Goal: Check status: Check status

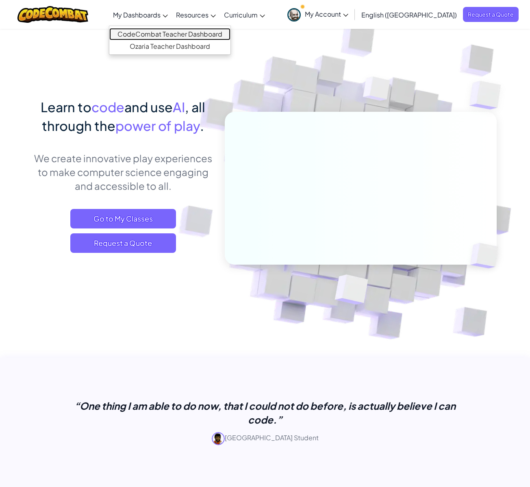
click at [190, 33] on link "CodeCombat Teacher Dashboard" at bounding box center [169, 34] width 121 height 12
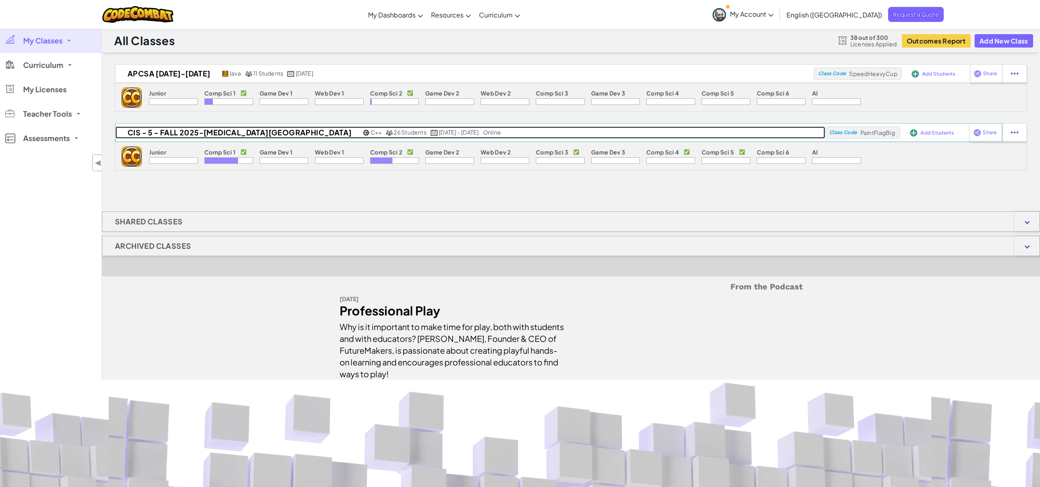
click at [173, 132] on h2 "CIS - 5 - Fall 2025-[MEDICAL_DATA][GEOGRAPHIC_DATA]" at bounding box center [238, 132] width 246 height 12
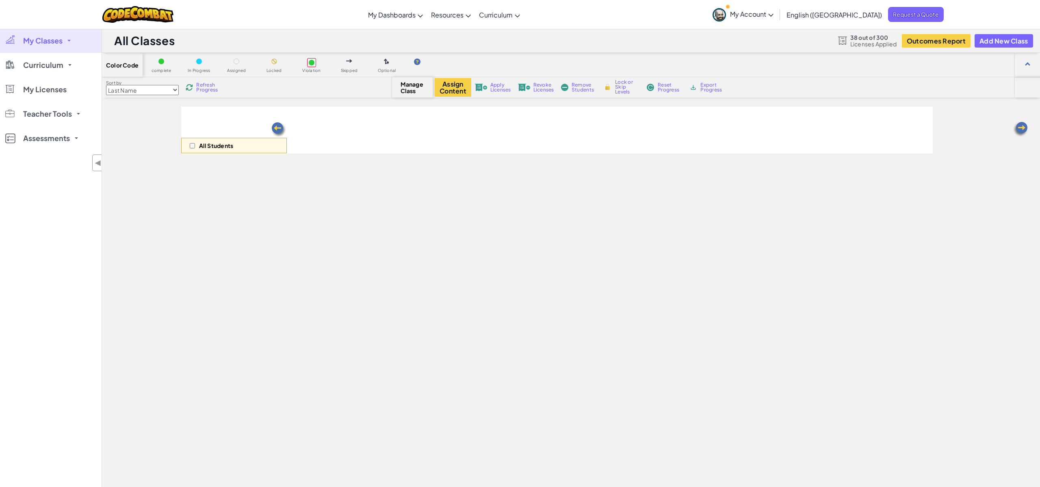
select select "5632661322961295f9428638"
